Goal: Book appointment/travel/reservation

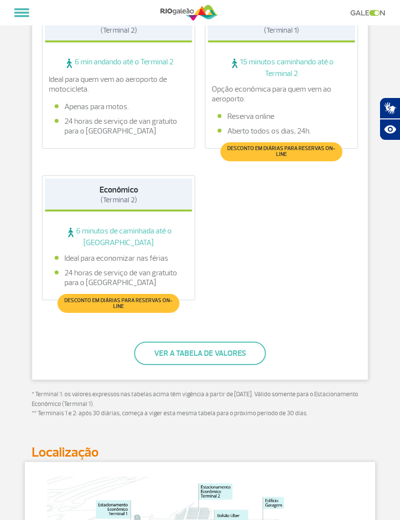
scroll to position [483, 0]
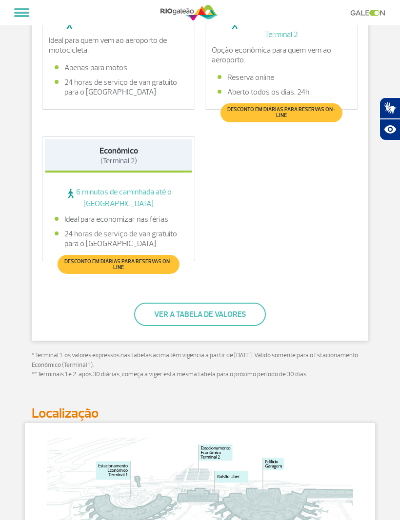
click at [225, 303] on button "Ver a tabela de valores" at bounding box center [200, 314] width 132 height 23
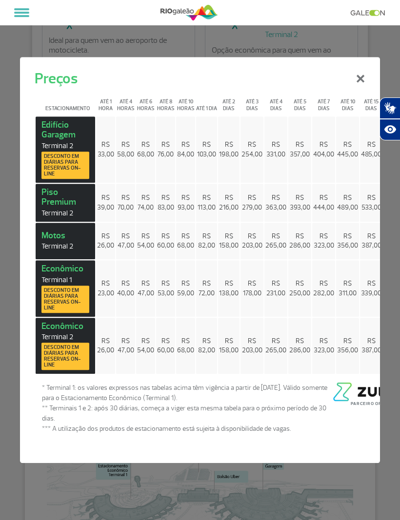
click at [363, 95] on button "×" at bounding box center [360, 77] width 25 height 35
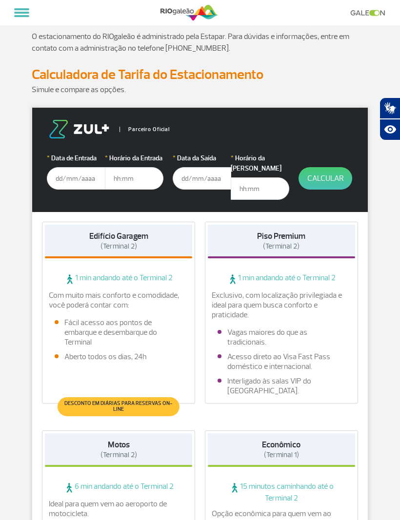
scroll to position [0, 0]
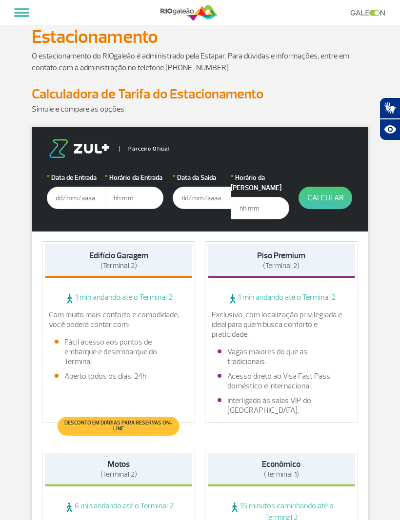
click at [62, 197] on input "text" at bounding box center [76, 198] width 59 height 22
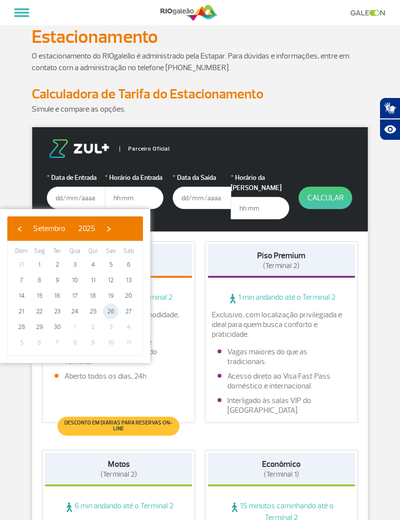
click at [108, 308] on span "26" at bounding box center [111, 312] width 16 height 16
type input "[DATE]"
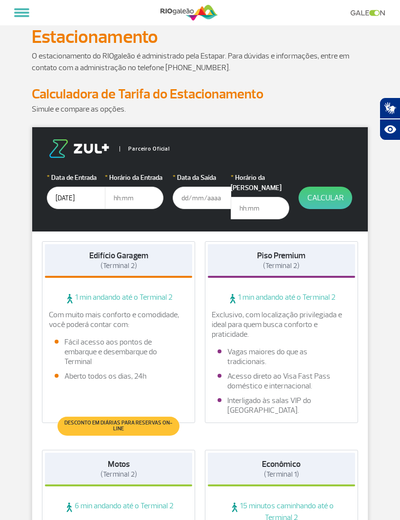
click at [137, 195] on input "text" at bounding box center [134, 198] width 59 height 22
type input "22:00"
click at [192, 199] on input "text" at bounding box center [202, 198] width 59 height 22
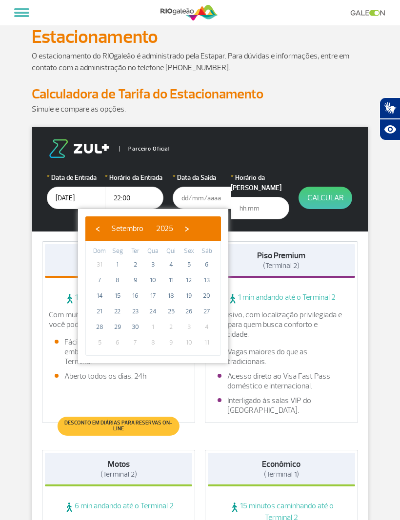
click at [194, 231] on span "›" at bounding box center [186, 228] width 15 height 15
click at [156, 296] on span "15" at bounding box center [153, 296] width 16 height 16
type input "[DATE]"
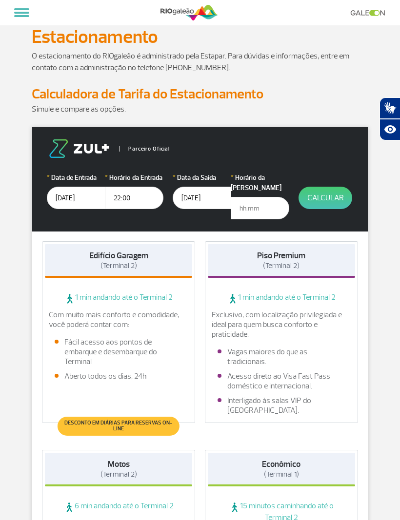
click at [256, 198] on input "text" at bounding box center [260, 208] width 59 height 22
type input "09:00"
click at [323, 203] on button "Calcular" at bounding box center [325, 198] width 54 height 22
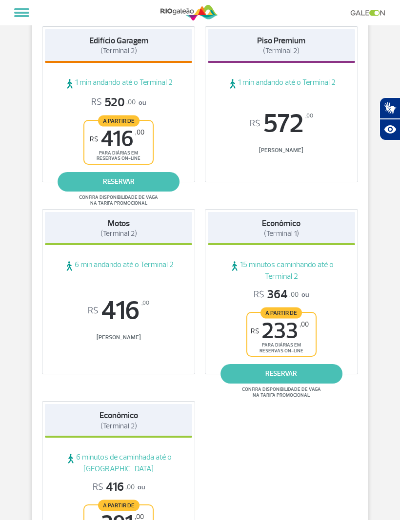
scroll to position [144, 0]
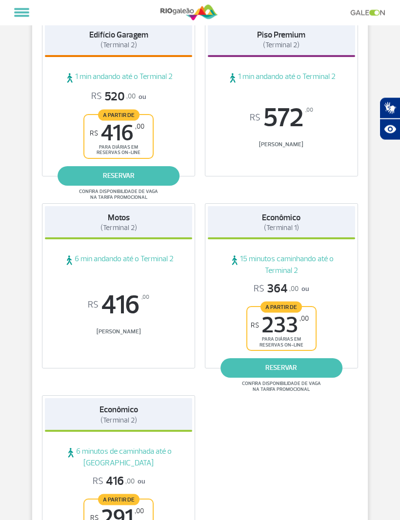
click at [293, 362] on link "reservar" at bounding box center [281, 369] width 122 height 20
